Goal: Task Accomplishment & Management: Use online tool/utility

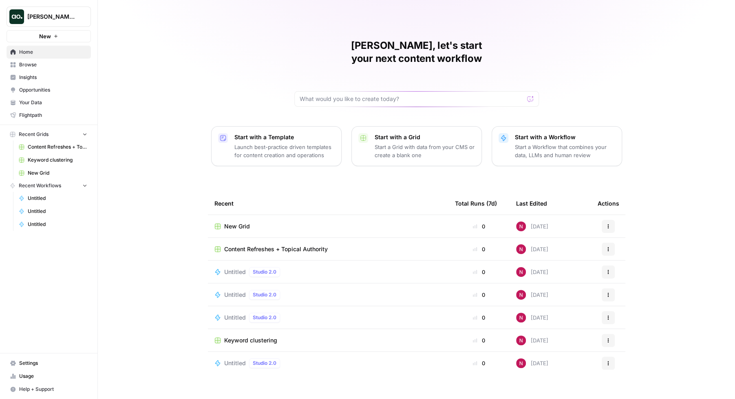
click at [76, 12] on button "[PERSON_NAME]'s Workspace" at bounding box center [49, 17] width 84 height 20
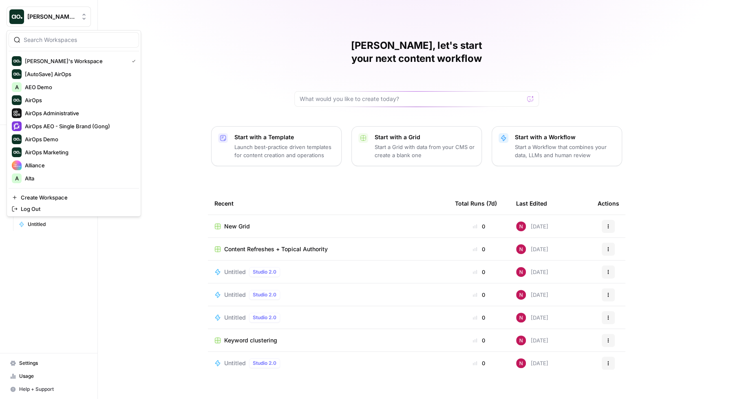
click at [179, 40] on div "[PERSON_NAME], let's start your next content workflow Start with a Template Lau…" at bounding box center [416, 199] width 637 height 399
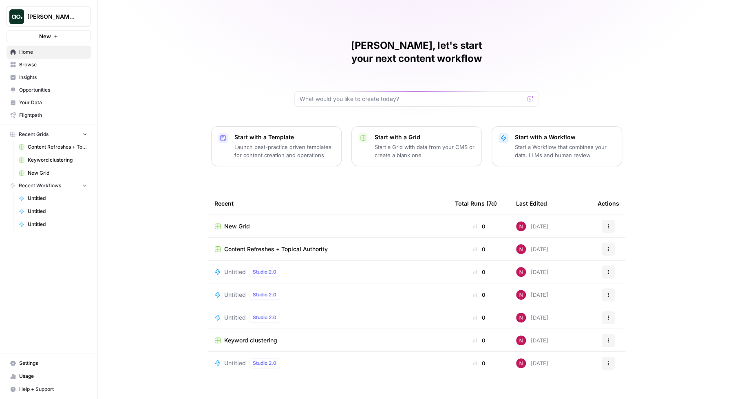
click at [526, 148] on button "Start with a Workflow Start a Workflow that combines your data, LLMs and human …" at bounding box center [557, 146] width 130 height 40
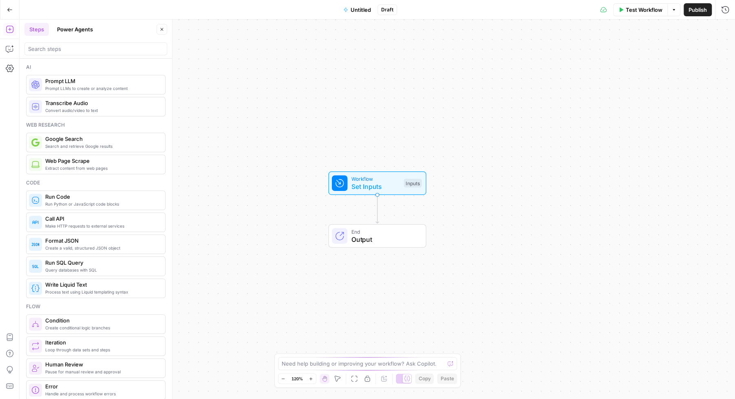
click at [77, 31] on button "Power Agents" at bounding box center [75, 29] width 46 height 13
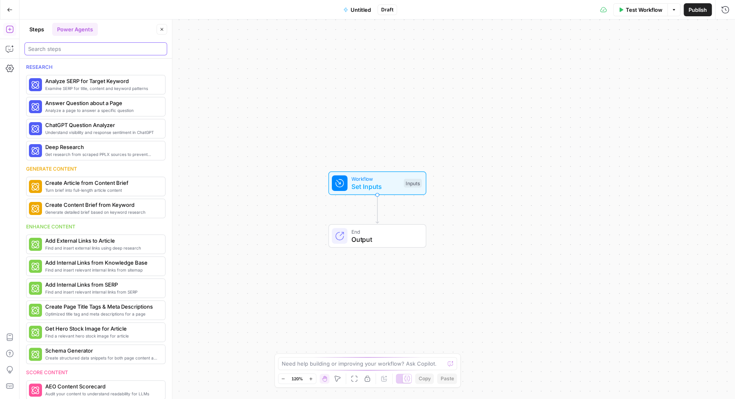
click at [73, 51] on input "search" at bounding box center [95, 49] width 135 height 8
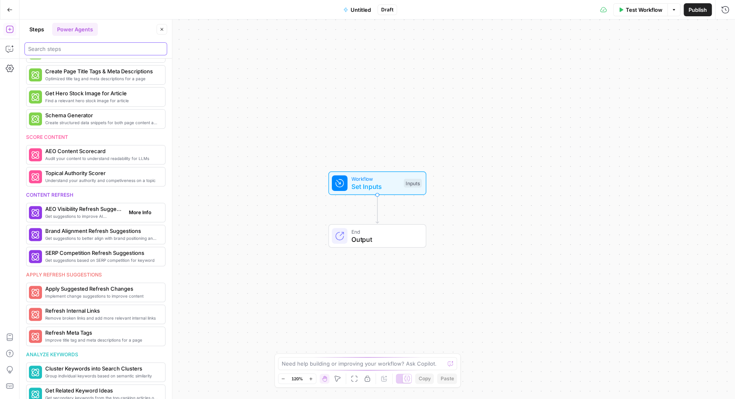
scroll to position [237, 0]
click at [131, 252] on span "More Info" at bounding box center [140, 255] width 22 height 7
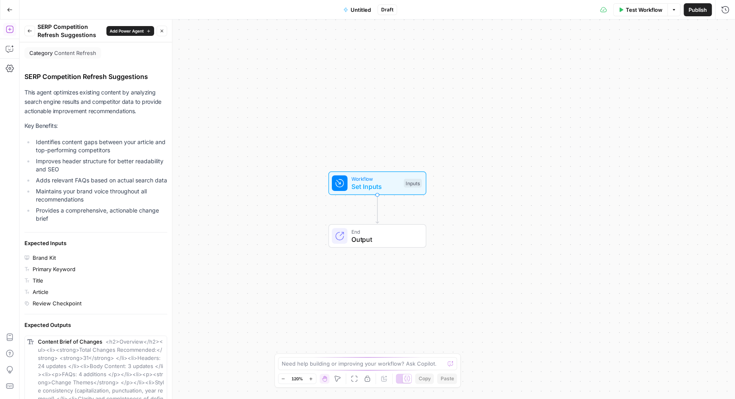
scroll to position [105, 0]
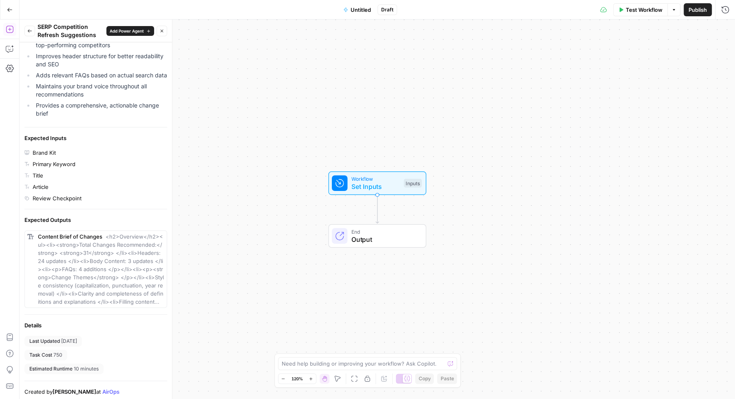
click at [29, 33] on icon "button" at bounding box center [29, 31] width 5 height 5
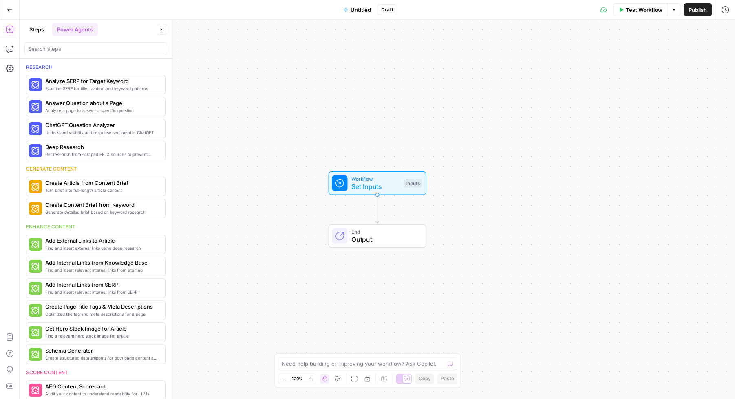
scroll to position [237, 0]
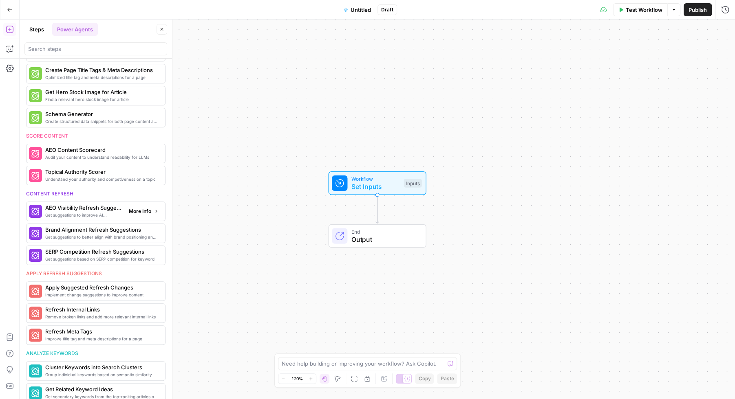
click at [140, 208] on span "More Info" at bounding box center [140, 211] width 22 height 7
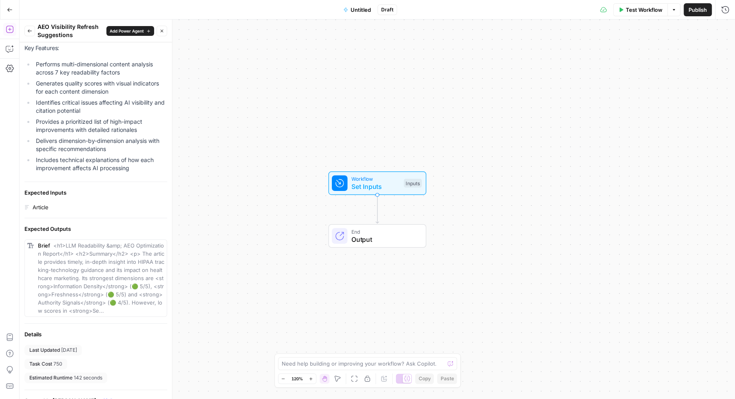
scroll to position [0, 0]
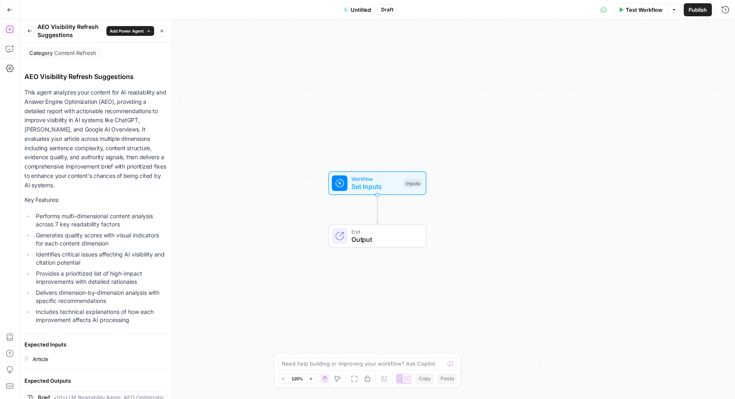
click at [30, 30] on icon "button" at bounding box center [29, 31] width 5 height 5
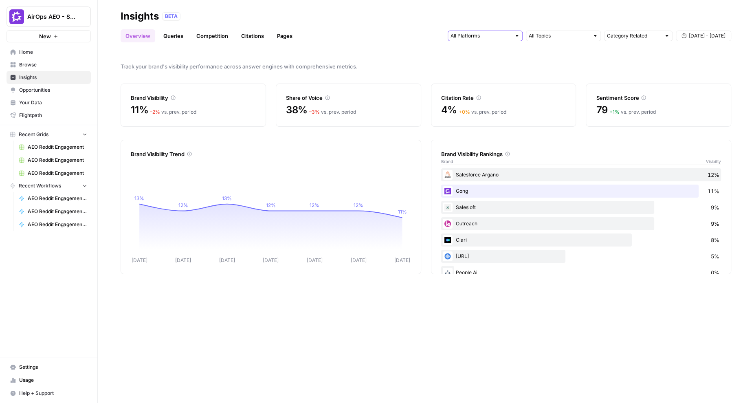
click at [493, 34] on input "text" at bounding box center [481, 36] width 60 height 8
click at [582, 34] on input "text" at bounding box center [559, 36] width 60 height 8
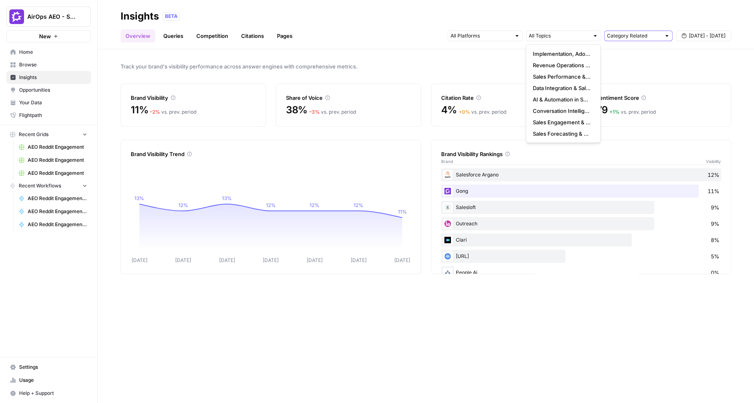
click at [632, 36] on input "Category Related" at bounding box center [634, 36] width 54 height 8
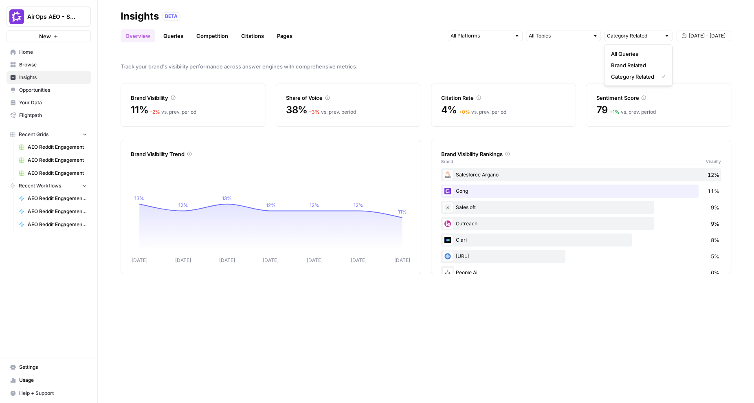
type input "Category Related"
click at [706, 35] on span "Sep 10 - Sep 16" at bounding box center [707, 35] width 37 height 7
click at [652, 18] on div "BETA" at bounding box center [446, 16] width 569 height 8
